Goal: Task Accomplishment & Management: Use online tool/utility

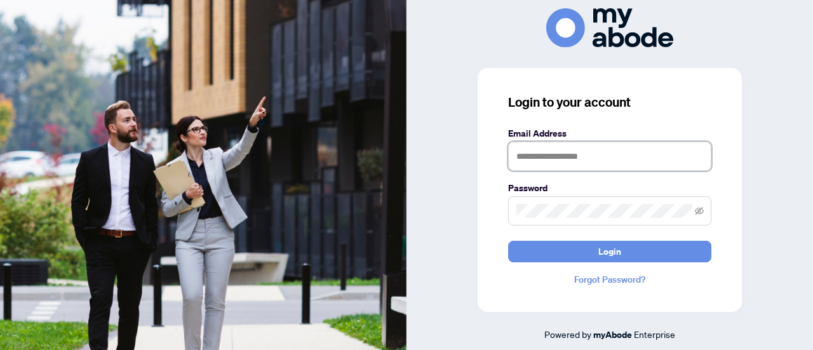
click at [581, 156] on input "text" at bounding box center [609, 156] width 203 height 29
type input "**********"
click at [508, 241] on button "Login" at bounding box center [609, 252] width 203 height 22
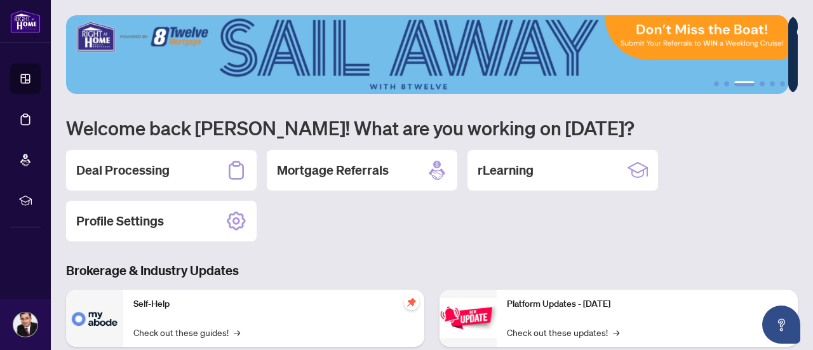
click at [154, 171] on h2 "Deal Processing" at bounding box center [122, 170] width 93 height 18
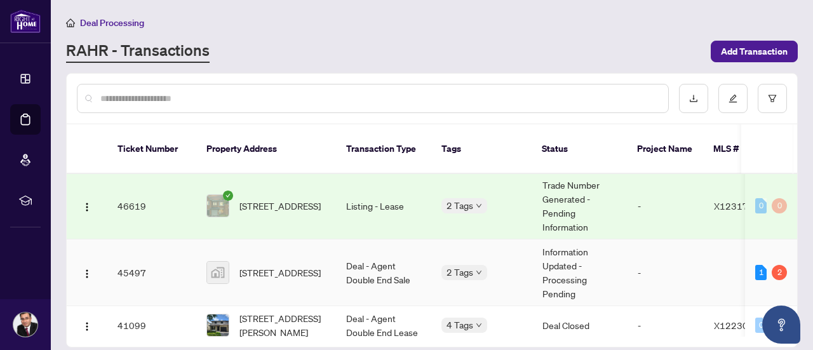
scroll to position [317, 0]
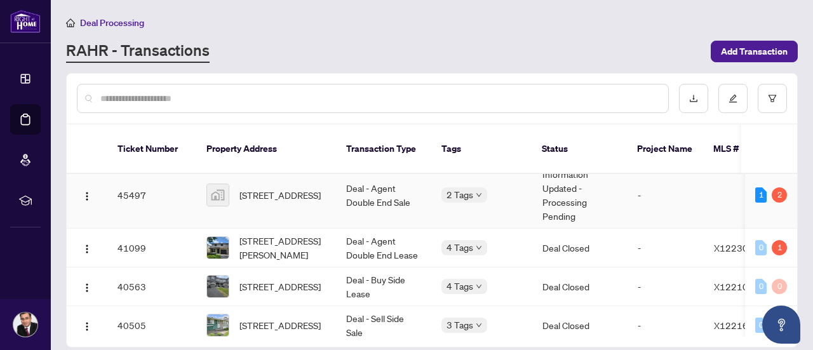
click at [509, 207] on td "2 Tags" at bounding box center [481, 195] width 101 height 67
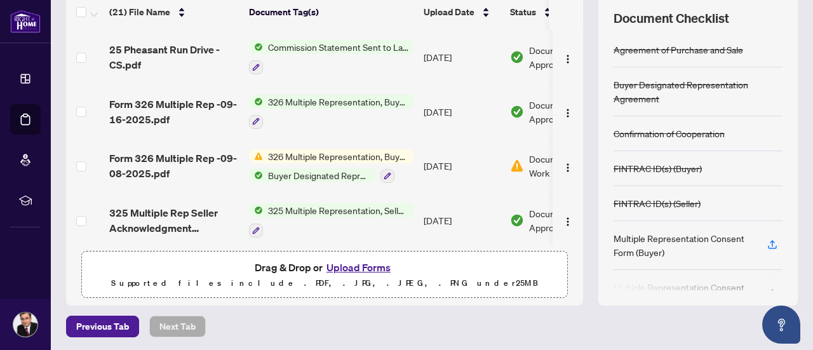
scroll to position [296, 0]
